Goal: Information Seeking & Learning: Learn about a topic

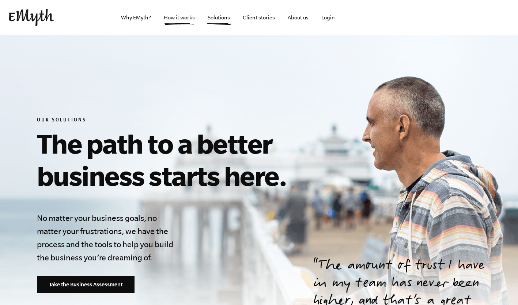
click at [179, 12] on link "How it works" at bounding box center [179, 17] width 43 height 35
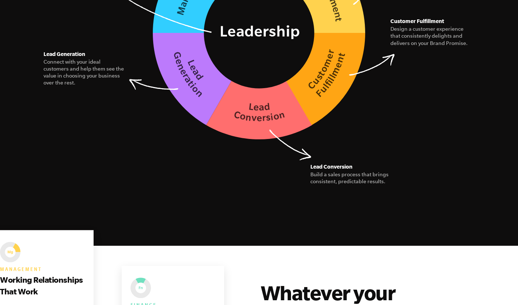
scroll to position [1206, 0]
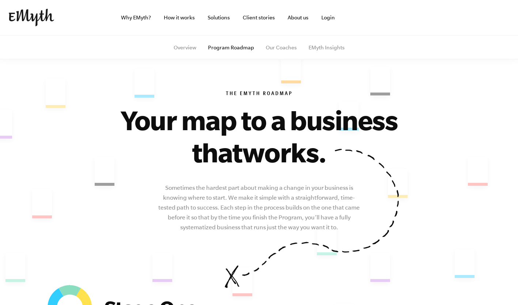
click at [75, 203] on div "The EMyth Roadmap Your map to a business that works. Sometimes the hardest part…" at bounding box center [259, 171] width 518 height 273
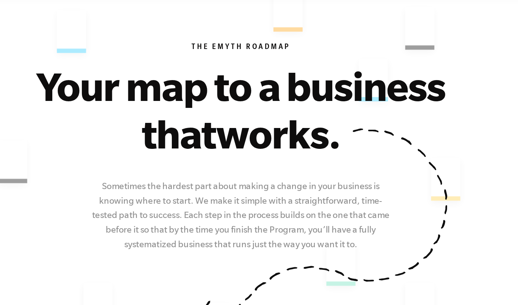
click at [304, 164] on span "works." at bounding box center [284, 149] width 84 height 31
drag, startPoint x: 319, startPoint y: 196, endPoint x: 271, endPoint y: 188, distance: 49.2
click at [271, 164] on span "works." at bounding box center [284, 149] width 84 height 31
click at [205, 180] on p "Sometimes the hardest part about making a change in your business is knowing wh…" at bounding box center [259, 204] width 204 height 49
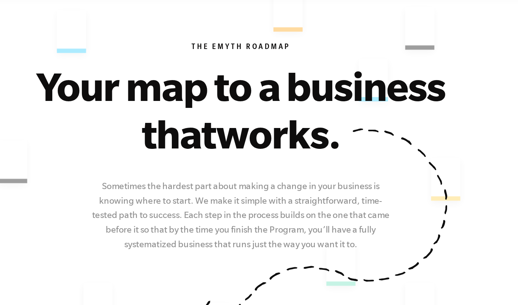
drag, startPoint x: 189, startPoint y: 163, endPoint x: 316, endPoint y: 194, distance: 130.4
click at [316, 194] on div "The EMyth Roadmap Your map to a business that works. Sometimes the hardest part…" at bounding box center [259, 158] width 445 height 205
click at [316, 164] on span "works." at bounding box center [284, 149] width 84 height 31
drag, startPoint x: 317, startPoint y: 194, endPoint x: 226, endPoint y: 172, distance: 92.9
click at [242, 164] on span "works." at bounding box center [284, 149] width 84 height 31
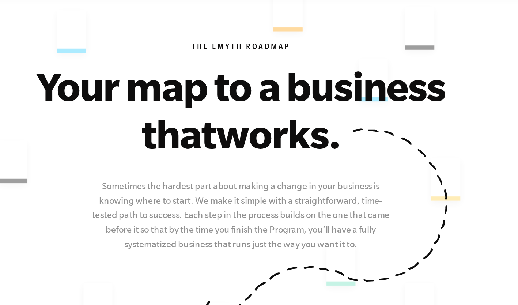
click at [192, 180] on p "Sometimes the hardest part about making a change in your business is knowing wh…" at bounding box center [259, 204] width 204 height 49
drag, startPoint x: 189, startPoint y: 163, endPoint x: 317, endPoint y: 193, distance: 131.5
click at [317, 193] on div "The EMyth Roadmap Your map to a business that works. Sometimes the hardest part…" at bounding box center [259, 158] width 445 height 205
click at [317, 164] on span "works." at bounding box center [284, 149] width 84 height 31
drag, startPoint x: 190, startPoint y: 164, endPoint x: 219, endPoint y: 164, distance: 28.5
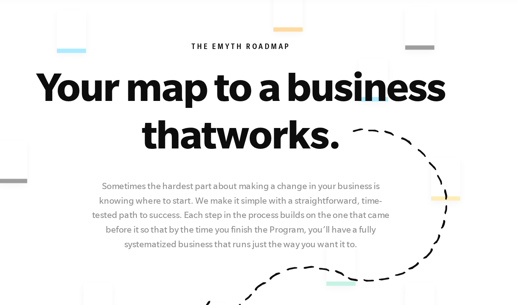
click at [219, 164] on div "The EMyth Roadmap Your map to a business that works. Sometimes the hardest part…" at bounding box center [259, 158] width 445 height 205
click at [242, 164] on span "works." at bounding box center [284, 149] width 84 height 31
drag, startPoint x: 209, startPoint y: 170, endPoint x: 276, endPoint y: 199, distance: 72.2
click at [276, 164] on span "works." at bounding box center [284, 149] width 84 height 31
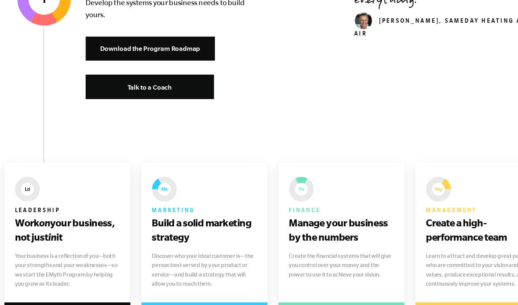
scroll to position [321, 0]
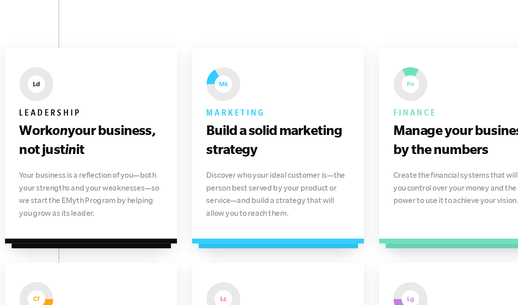
scroll to position [364, 0]
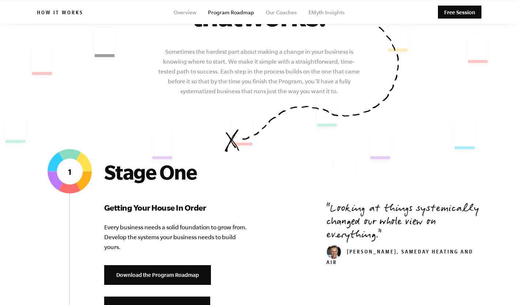
scroll to position [0, 0]
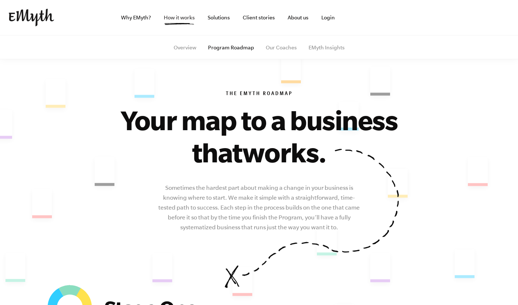
click at [182, 18] on link "How it works" at bounding box center [179, 17] width 43 height 35
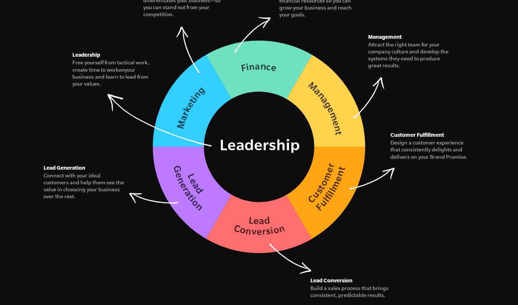
scroll to position [1094, 0]
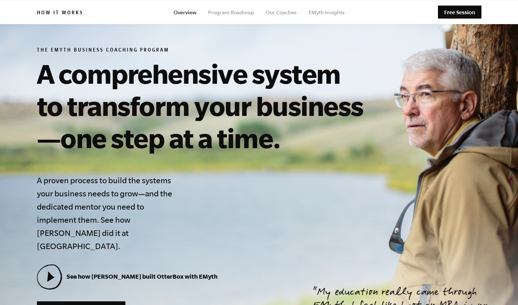
scroll to position [0, 0]
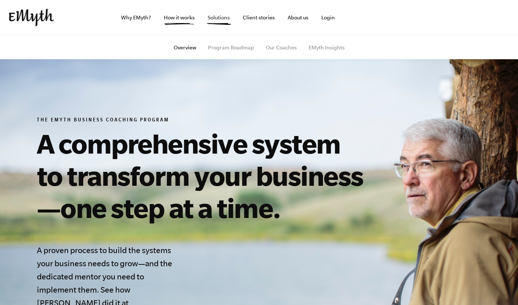
click at [209, 14] on link "Solutions" at bounding box center [219, 17] width 34 height 35
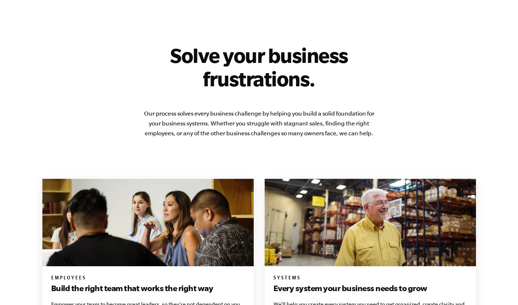
scroll to position [369, 0]
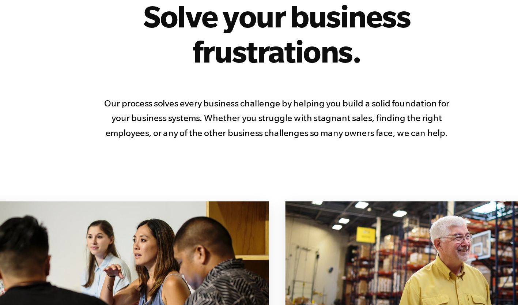
click at [154, 280] on h3 "Build the right team that works the right way" at bounding box center [148, 286] width 194 height 12
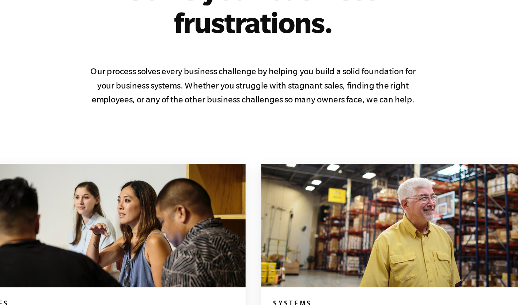
scroll to position [424, 0]
